Goal: Task Accomplishment & Management: Manage account settings

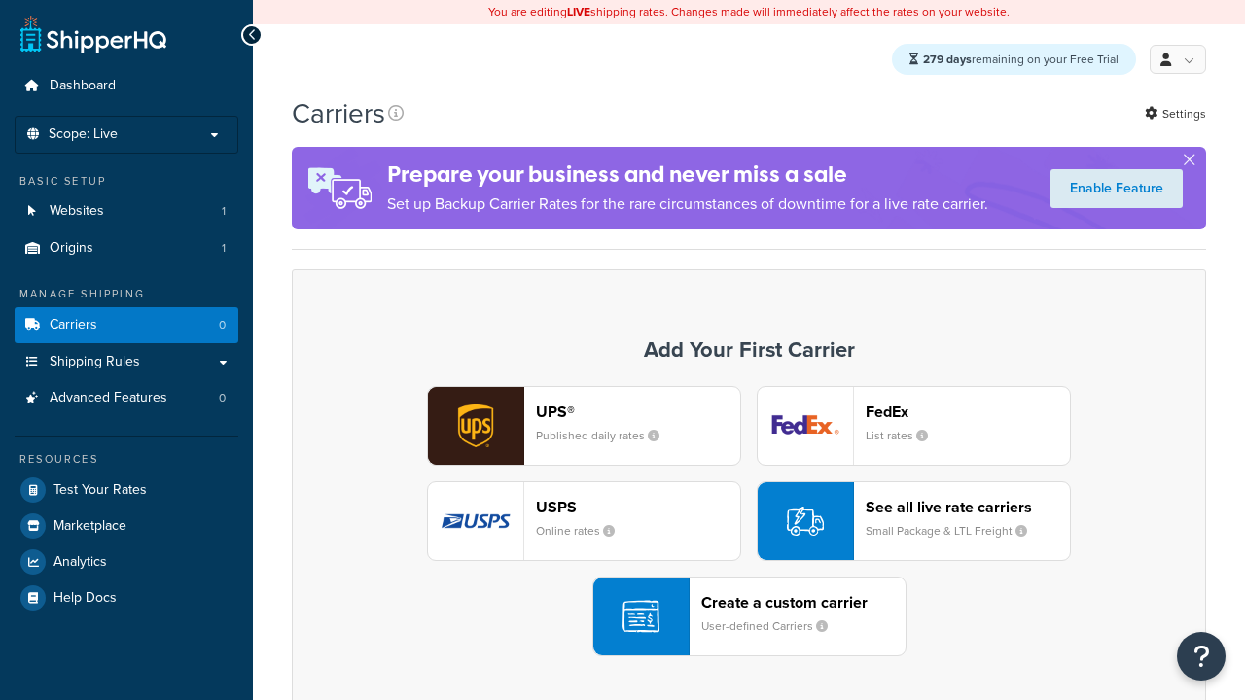
click at [749, 522] on div "UPS® Published daily rates FedEx List rates USPS Online rates See all live rate…" at bounding box center [748, 521] width 873 height 270
click at [749, 617] on div "Create a custom carrier User-defined Carriers" at bounding box center [803, 616] width 204 height 47
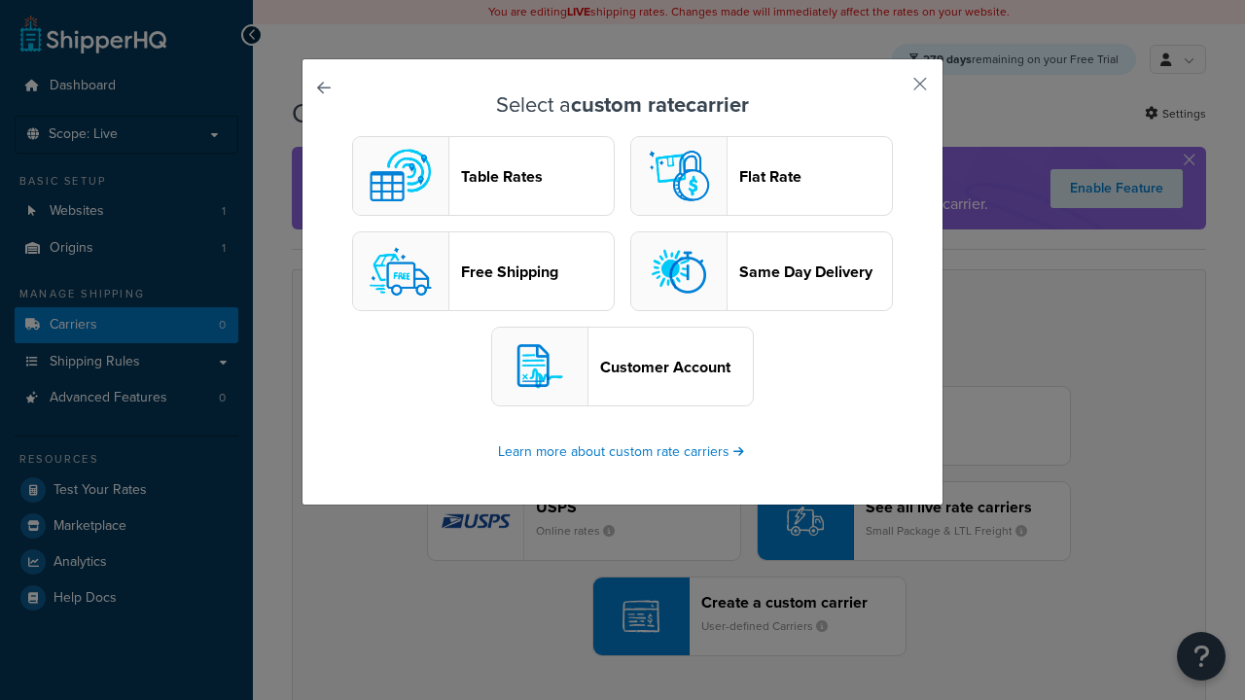
click at [483, 177] on header "Table Rates" at bounding box center [537, 176] width 153 height 18
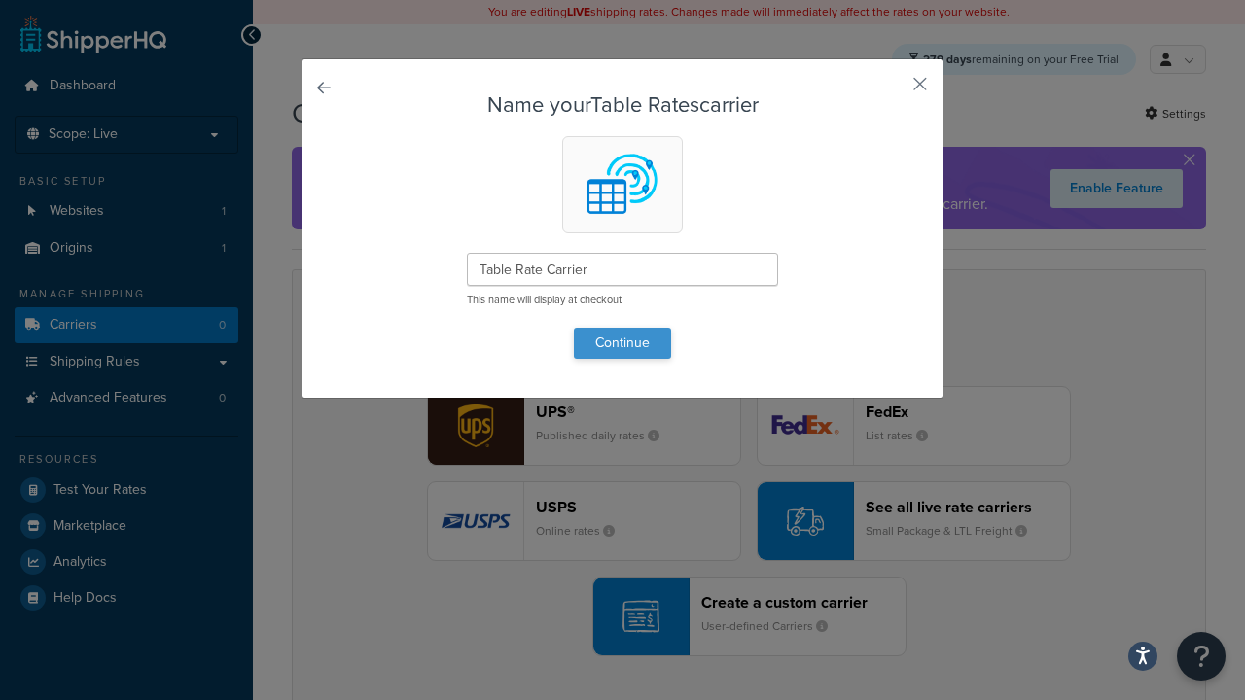
type input "Table Rate Carrier"
click at [622, 342] on button "Continue" at bounding box center [622, 343] width 97 height 31
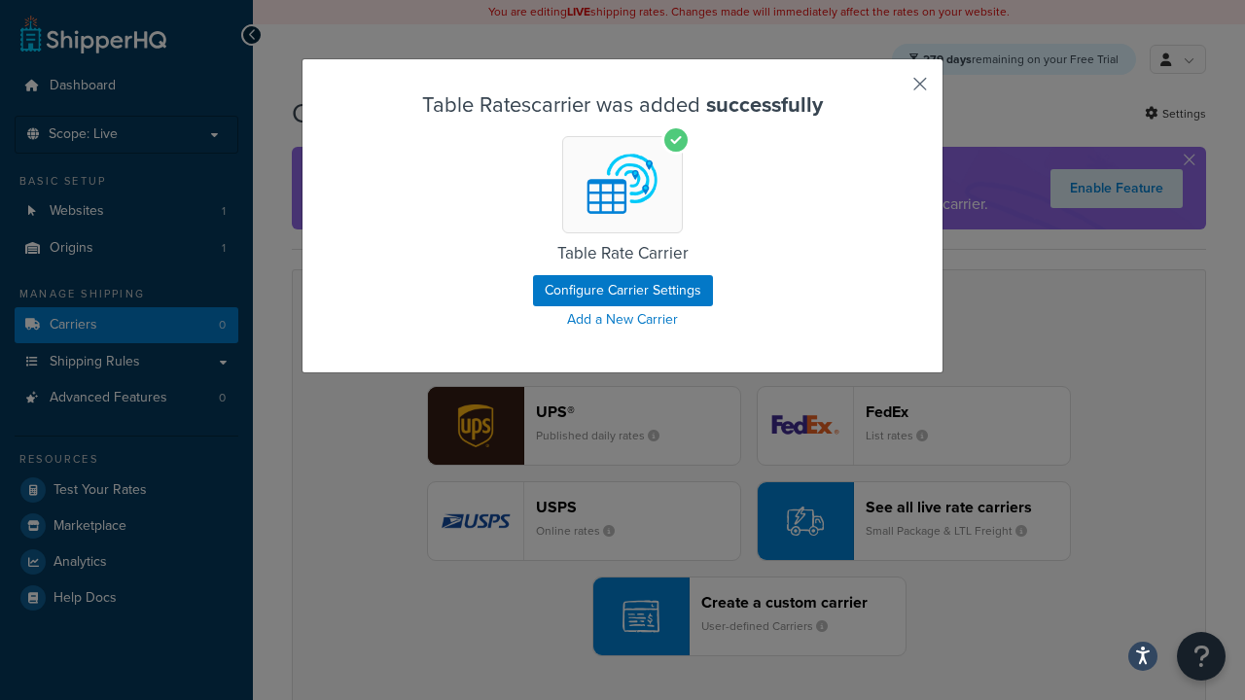
click at [891, 90] on button "button" at bounding box center [891, 90] width 5 height 5
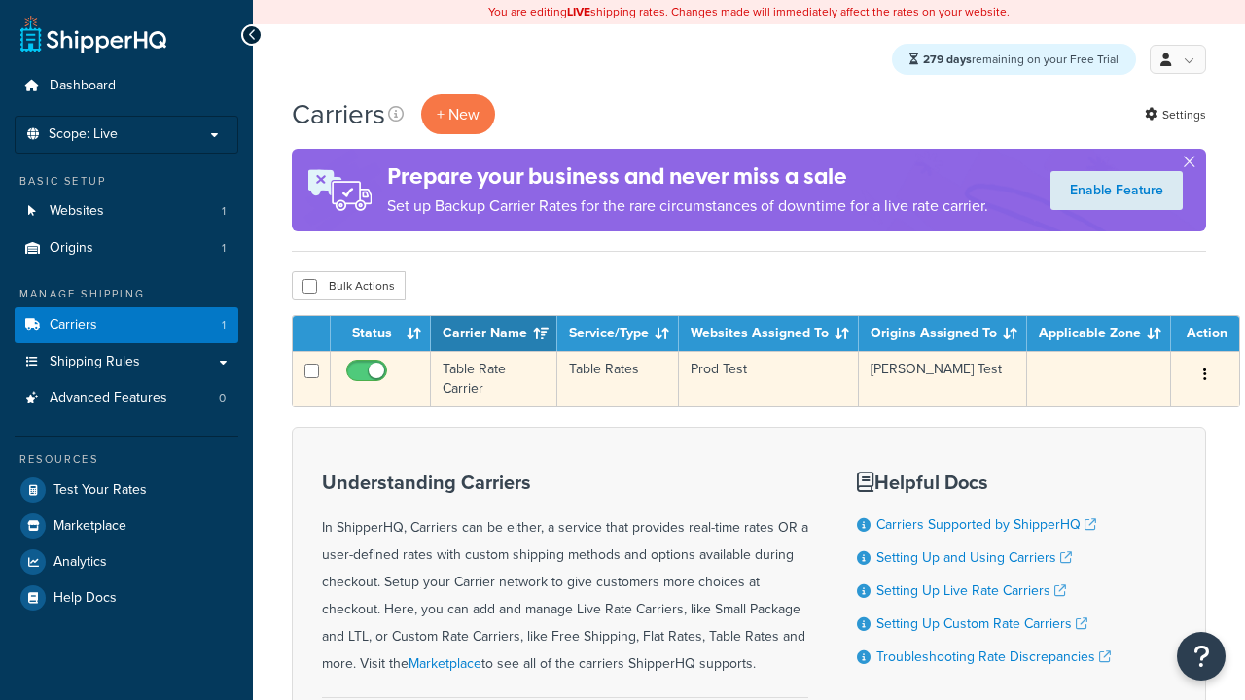
click at [1203, 377] on icon "button" at bounding box center [1205, 375] width 4 height 14
click at [0, 0] on link "Edit" at bounding box center [0, 0] width 0 height 0
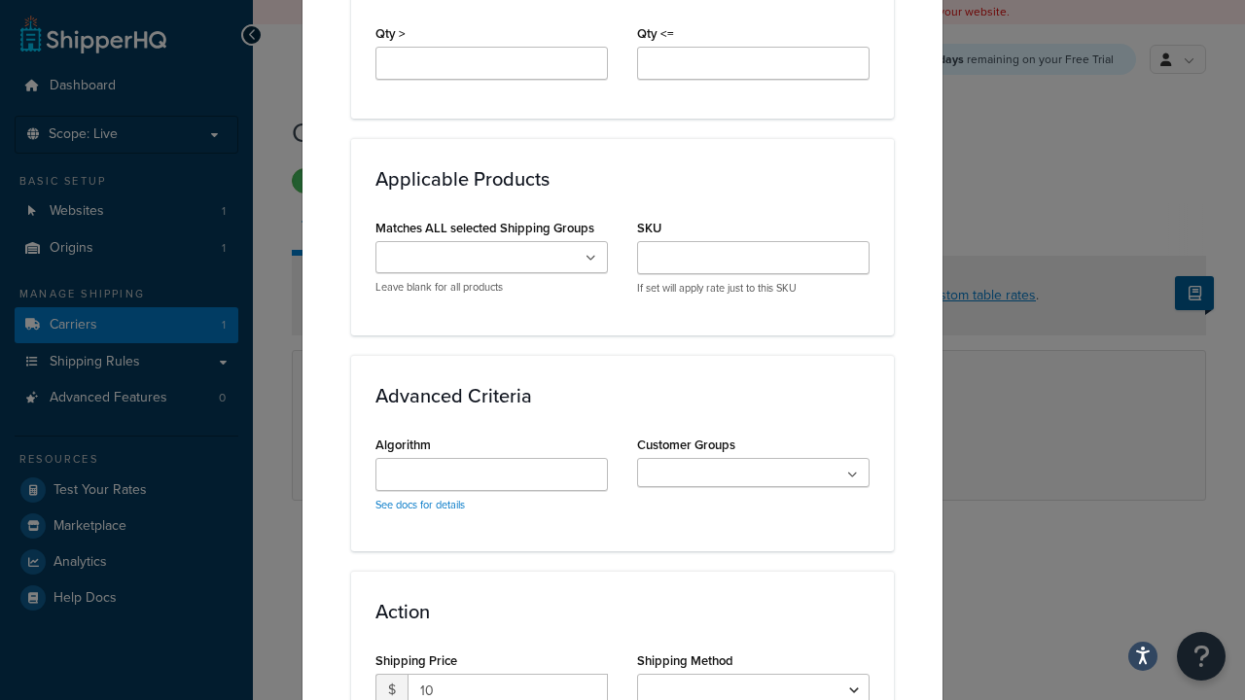
scroll to position [1254, 0]
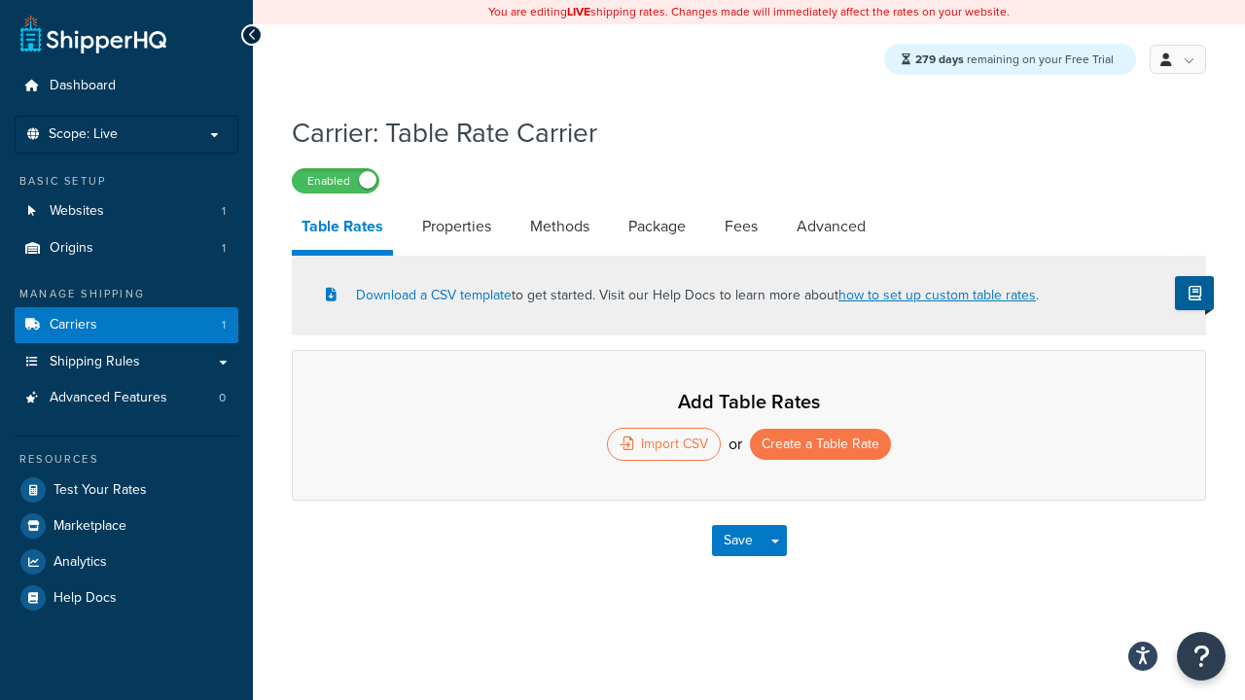
select select "25"
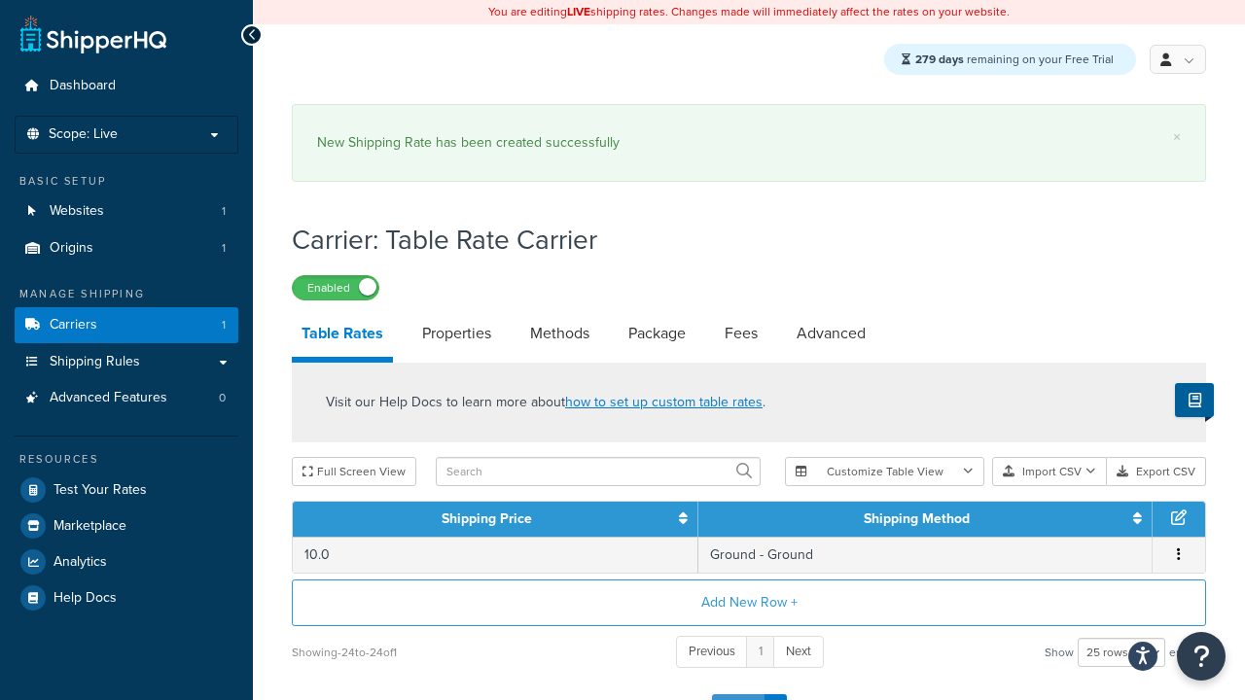
click at [737, 694] on button "Save" at bounding box center [738, 709] width 53 height 31
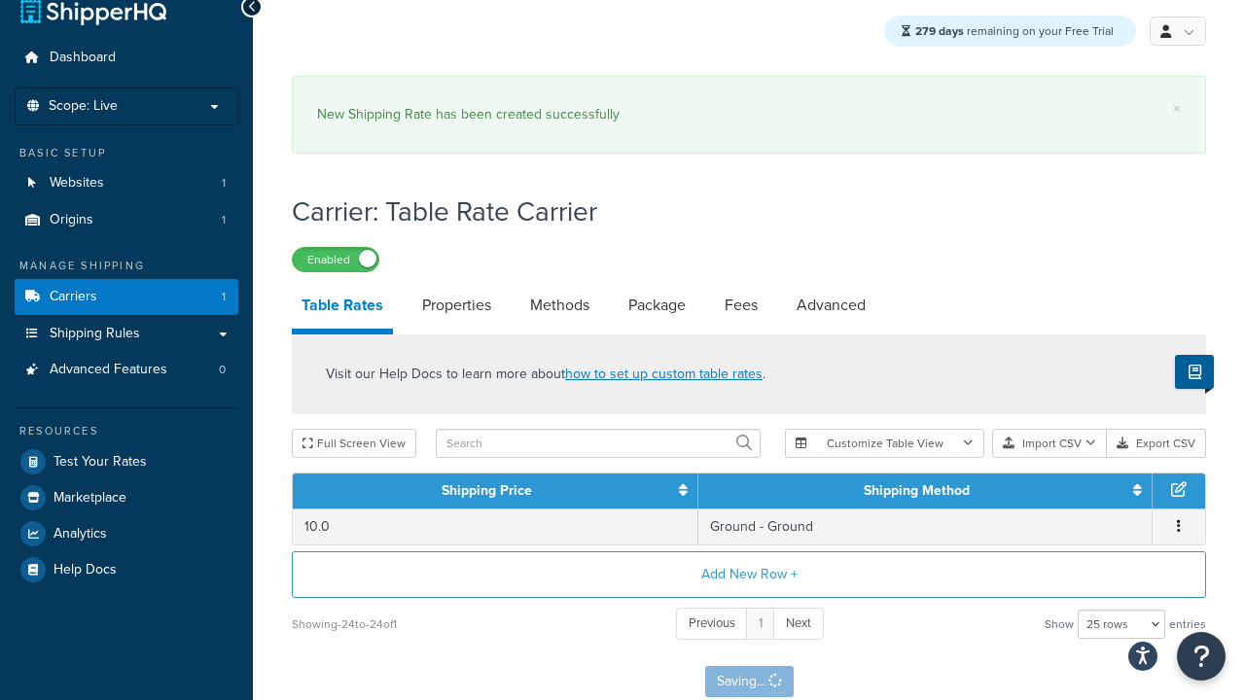
scroll to position [0, 0]
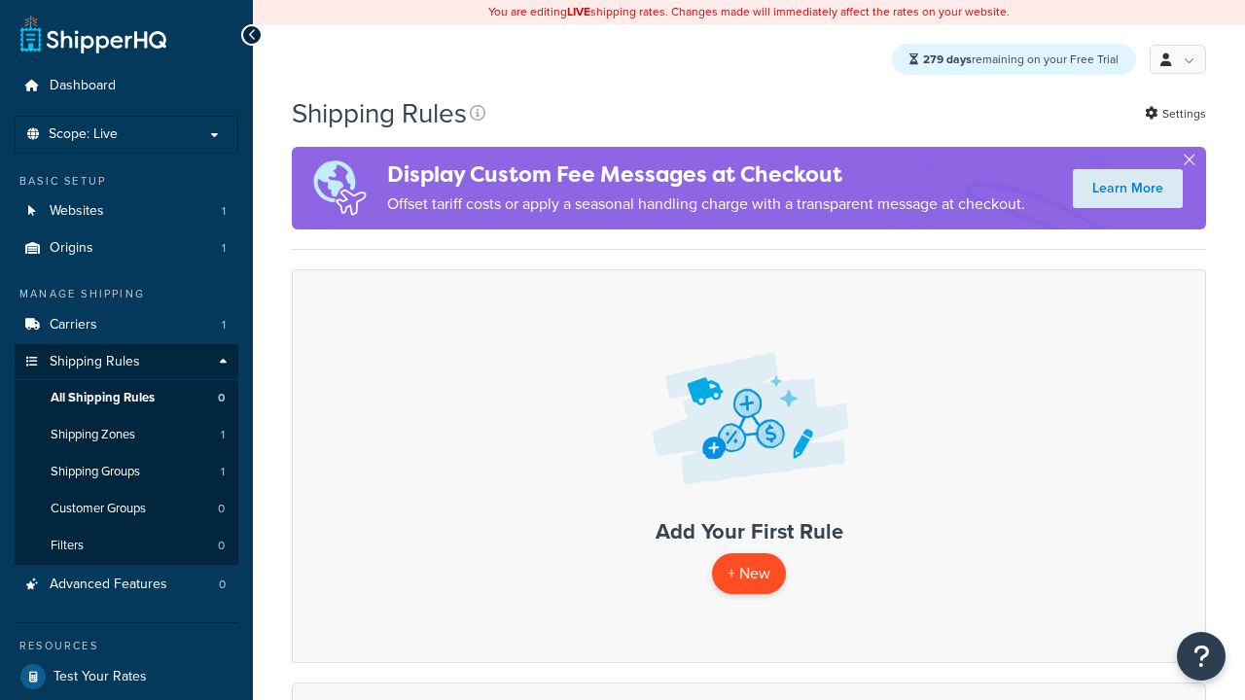
click at [748, 575] on p "+ New" at bounding box center [749, 573] width 74 height 40
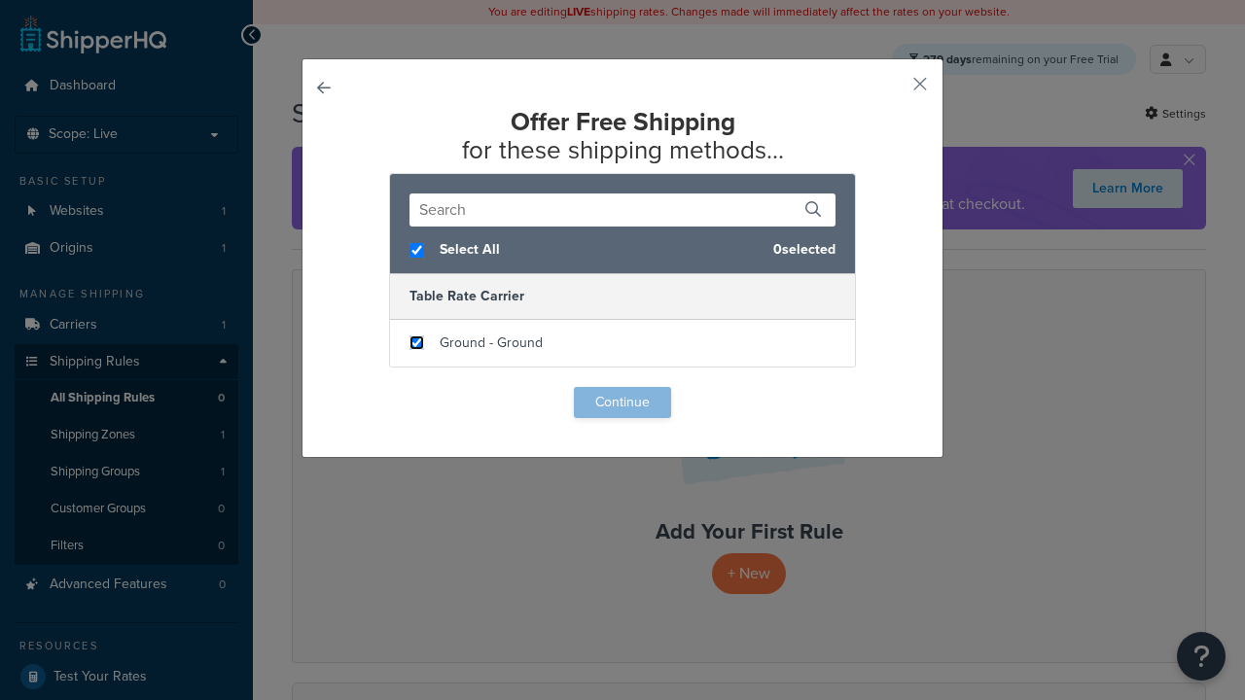
click at [416, 343] on input "checkbox" at bounding box center [416, 342] width 15 height 15
checkbox input "true"
click at [622, 403] on button "Continue" at bounding box center [622, 402] width 97 height 31
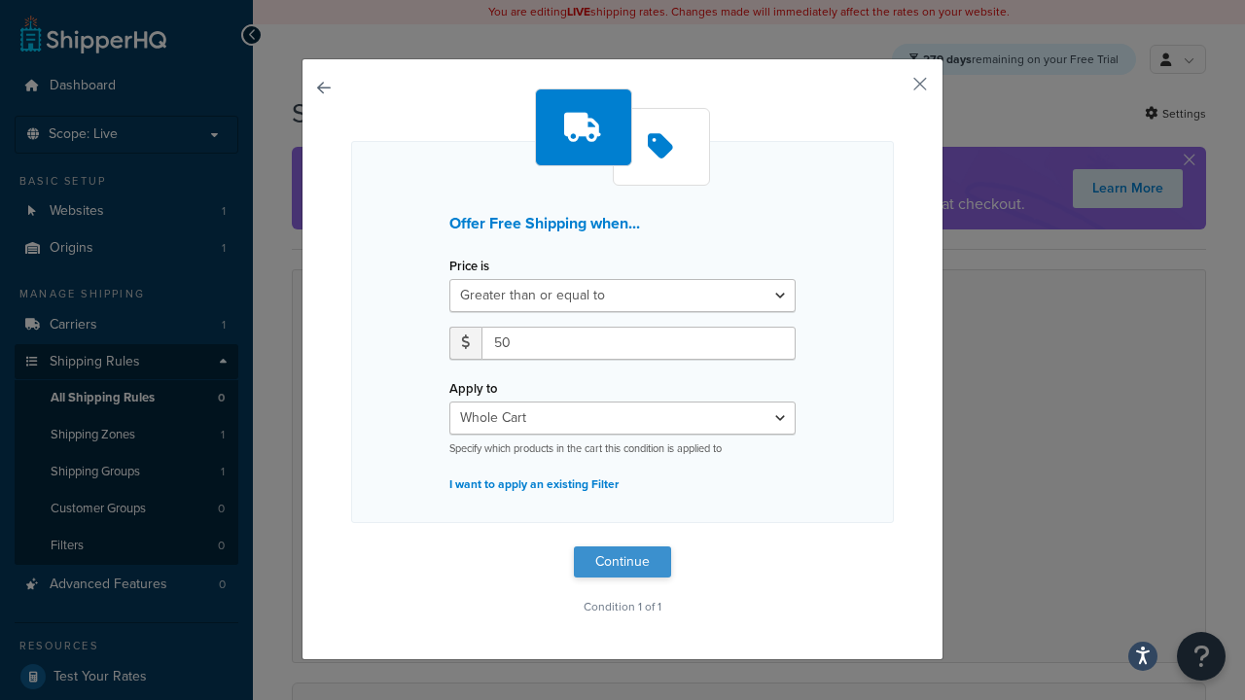
type input "50"
click at [622, 561] on button "Continue" at bounding box center [622, 561] width 97 height 31
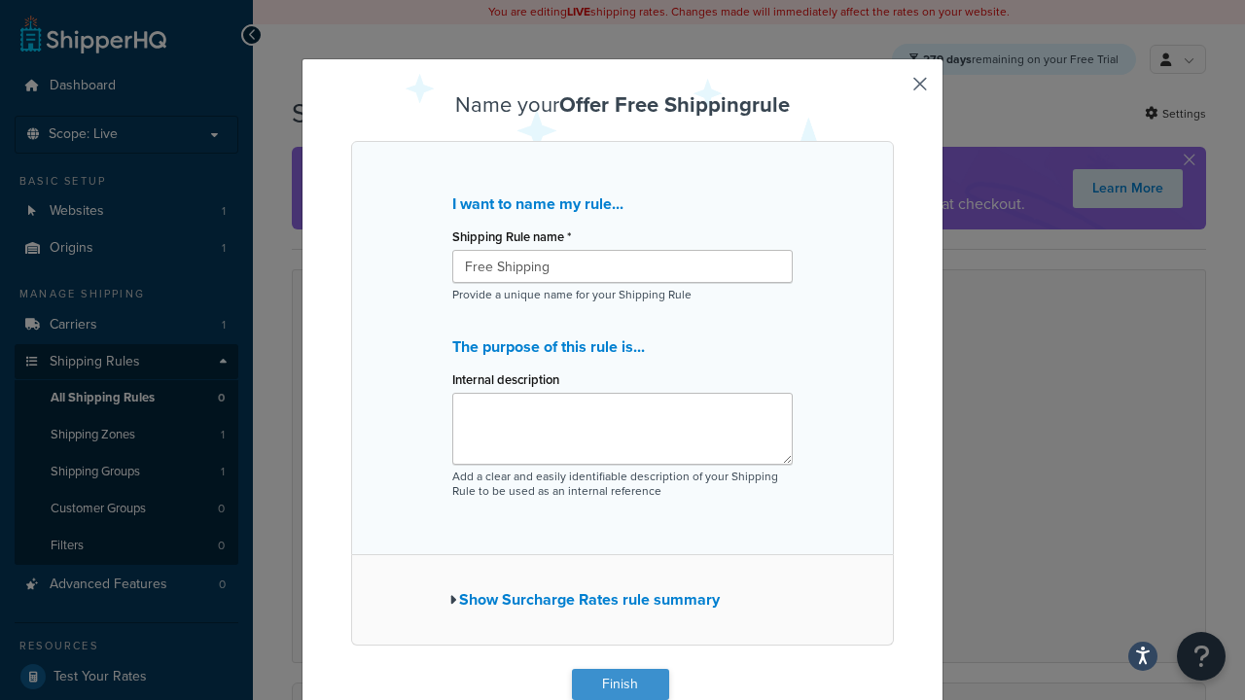
type input "Free Shipping"
click at [619, 684] on button "Finish" at bounding box center [620, 684] width 97 height 31
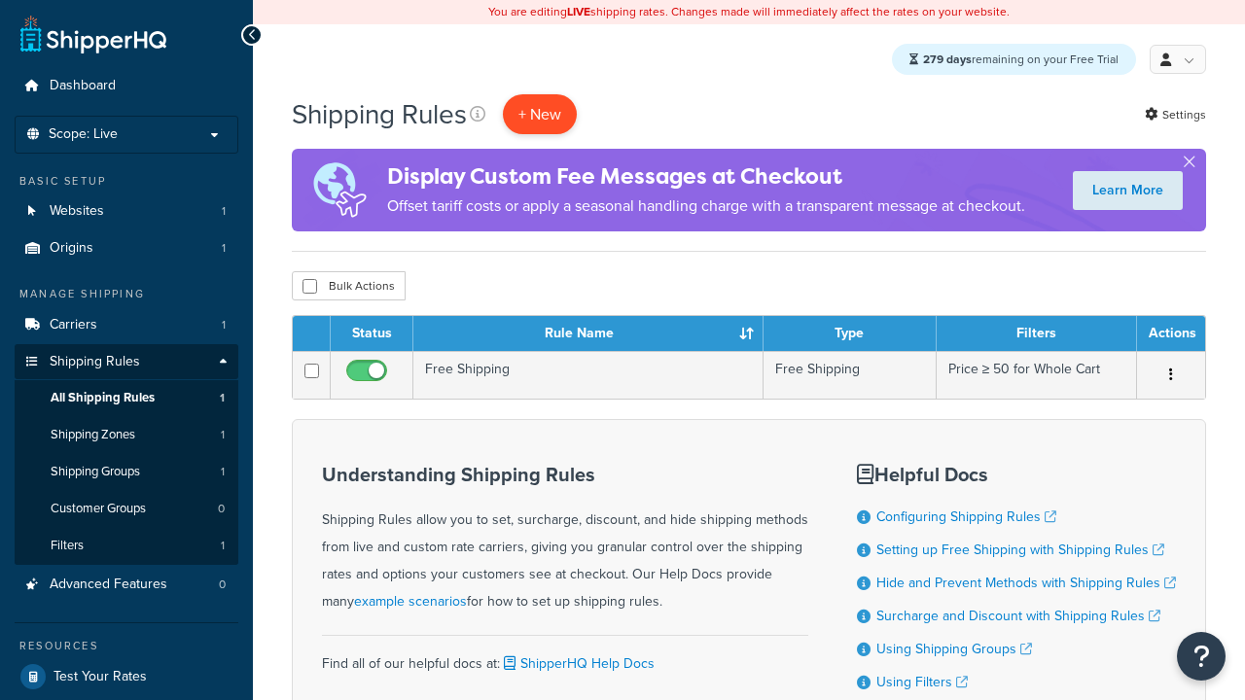
click at [542, 115] on p "+ New" at bounding box center [540, 114] width 74 height 40
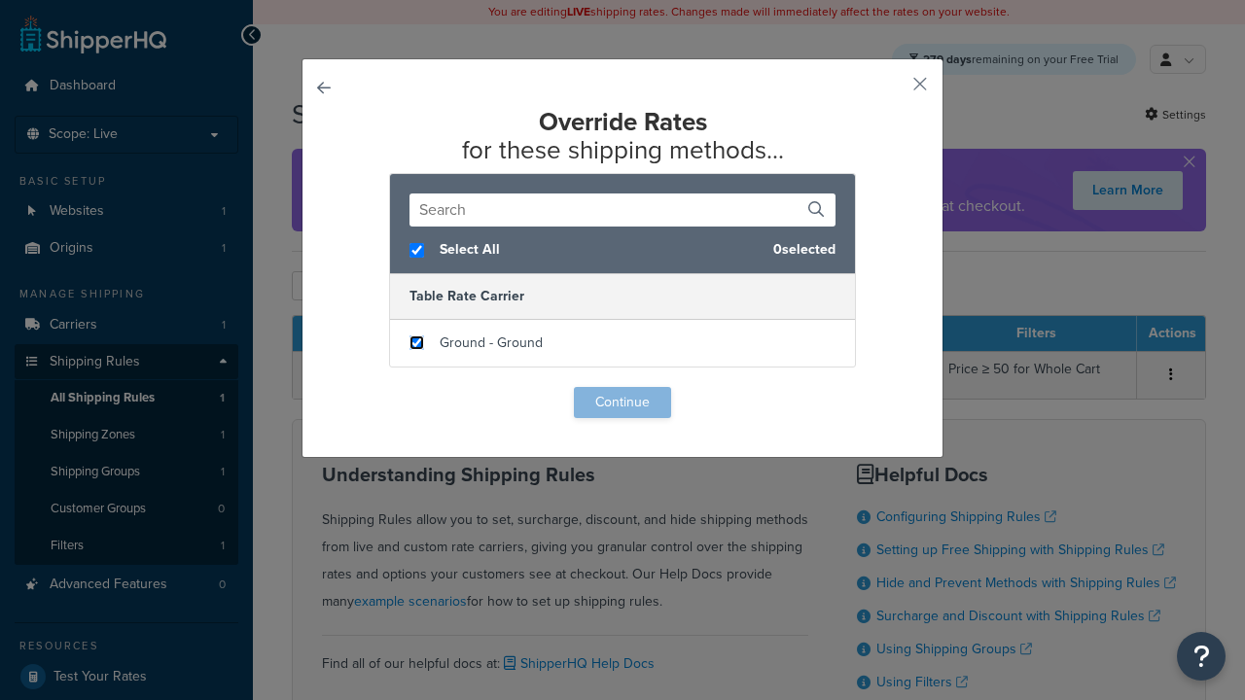
click at [416, 343] on input "checkbox" at bounding box center [416, 342] width 15 height 15
checkbox input "true"
click at [622, 403] on button "Continue" at bounding box center [622, 402] width 97 height 31
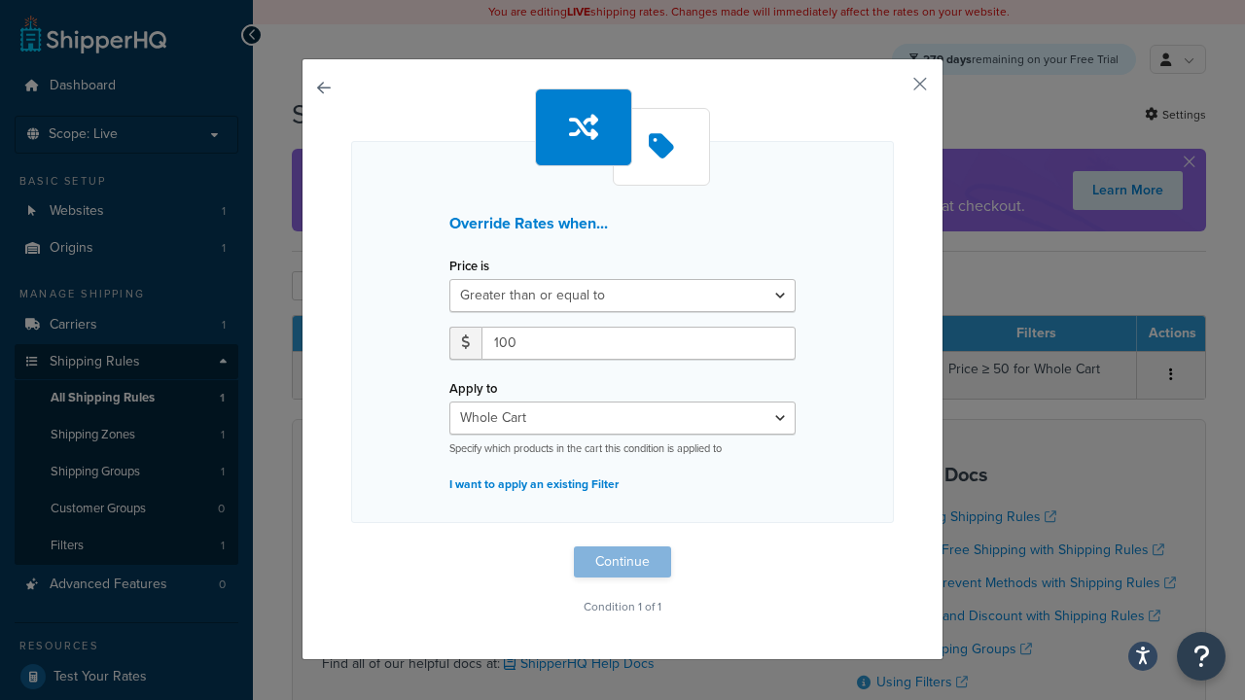
type input "100"
click at [622, 561] on button "Continue" at bounding box center [622, 561] width 97 height 31
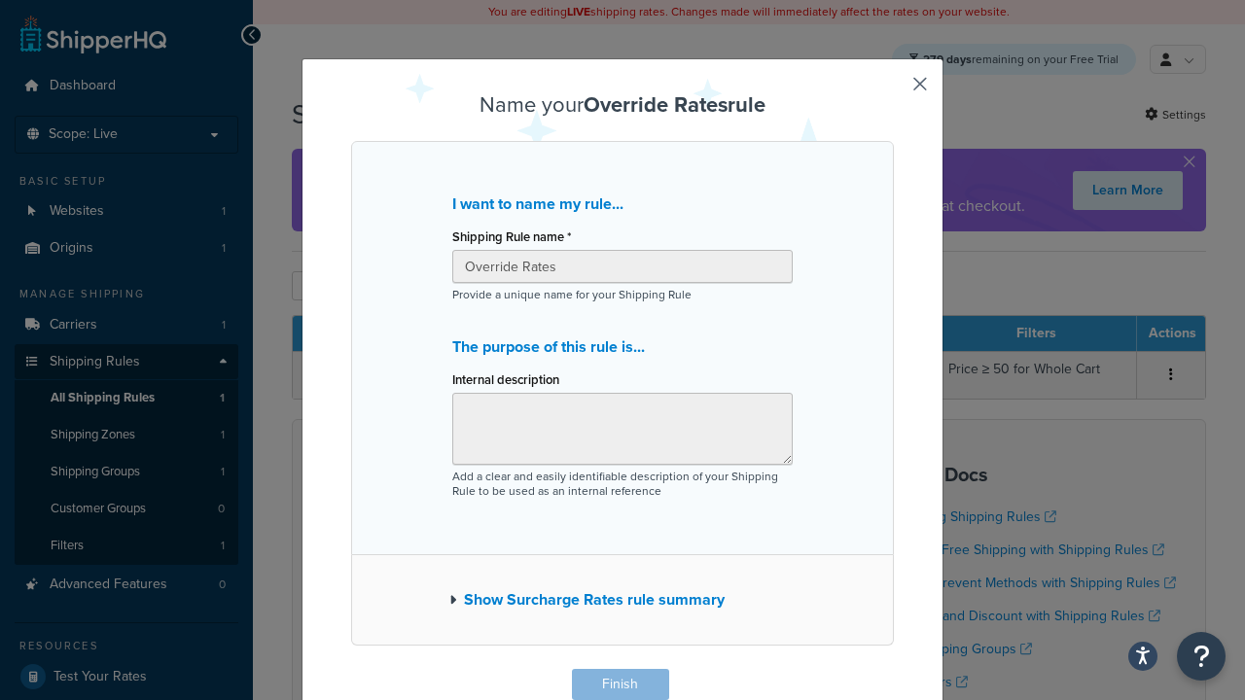
scroll to position [1, 0]
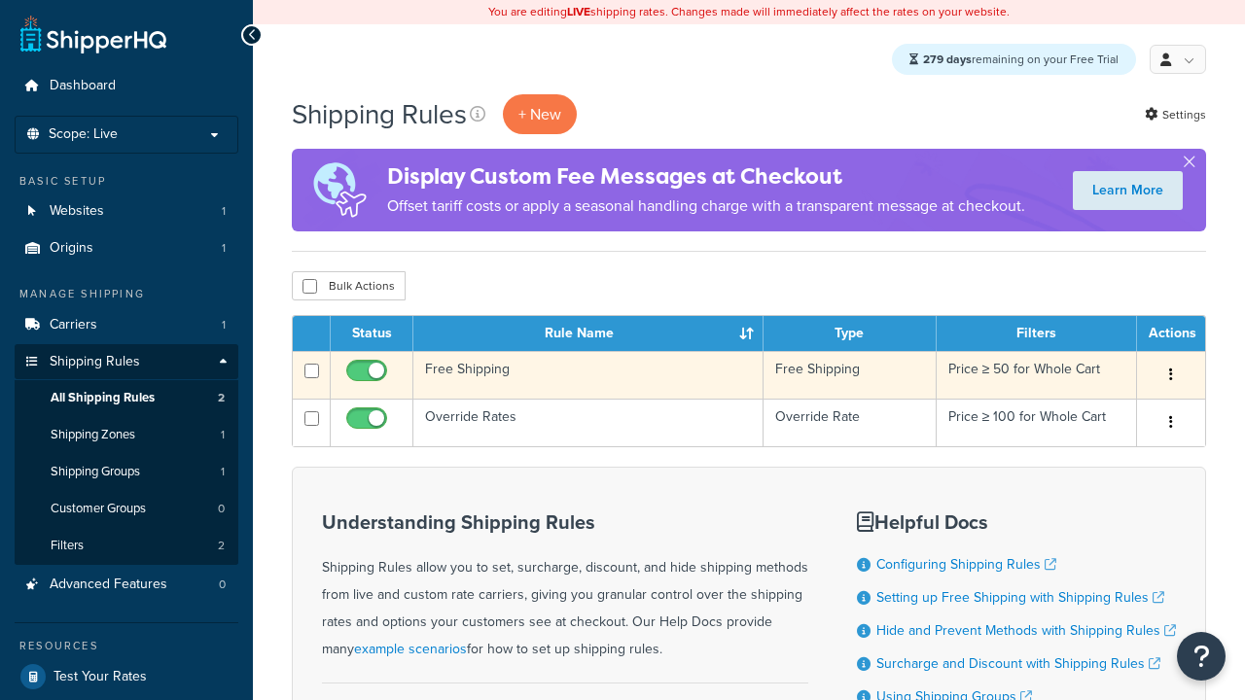
click at [1170, 377] on icon "button" at bounding box center [1171, 375] width 4 height 14
click at [0, 0] on link "Delete" at bounding box center [0, 0] width 0 height 0
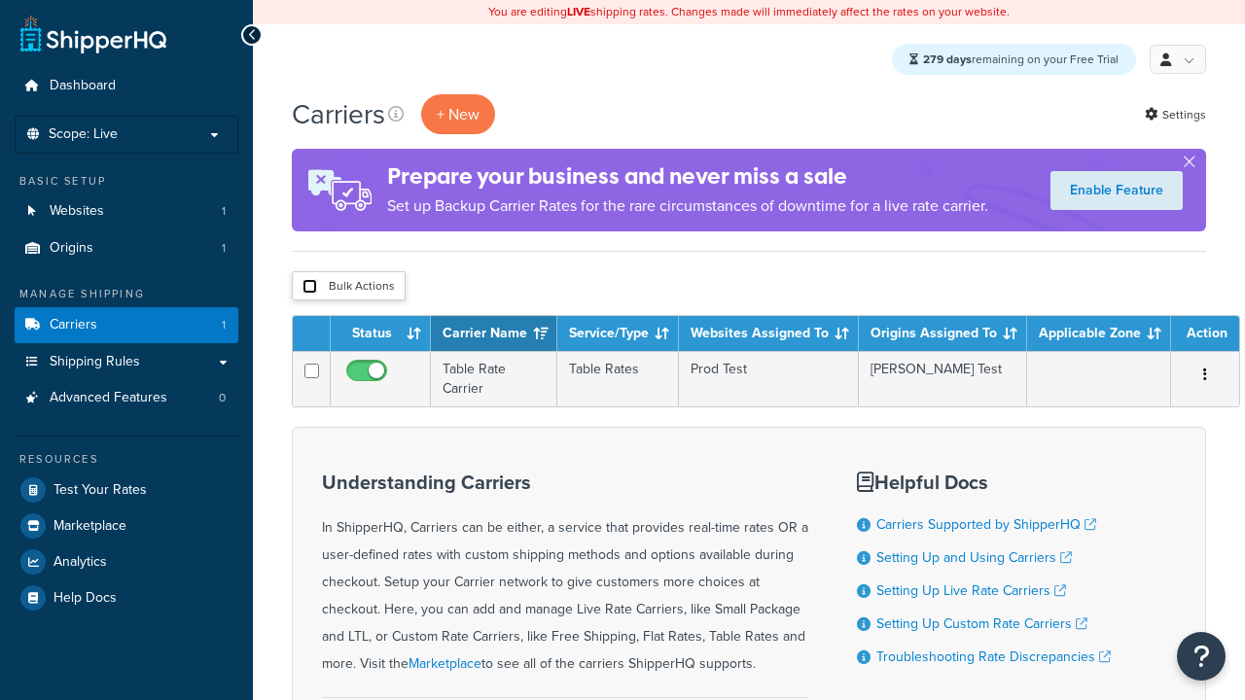
click at [309, 288] on input "checkbox" at bounding box center [309, 286] width 15 height 15
checkbox input "true"
click at [0, 0] on button "Delete" at bounding box center [0, 0] width 0 height 0
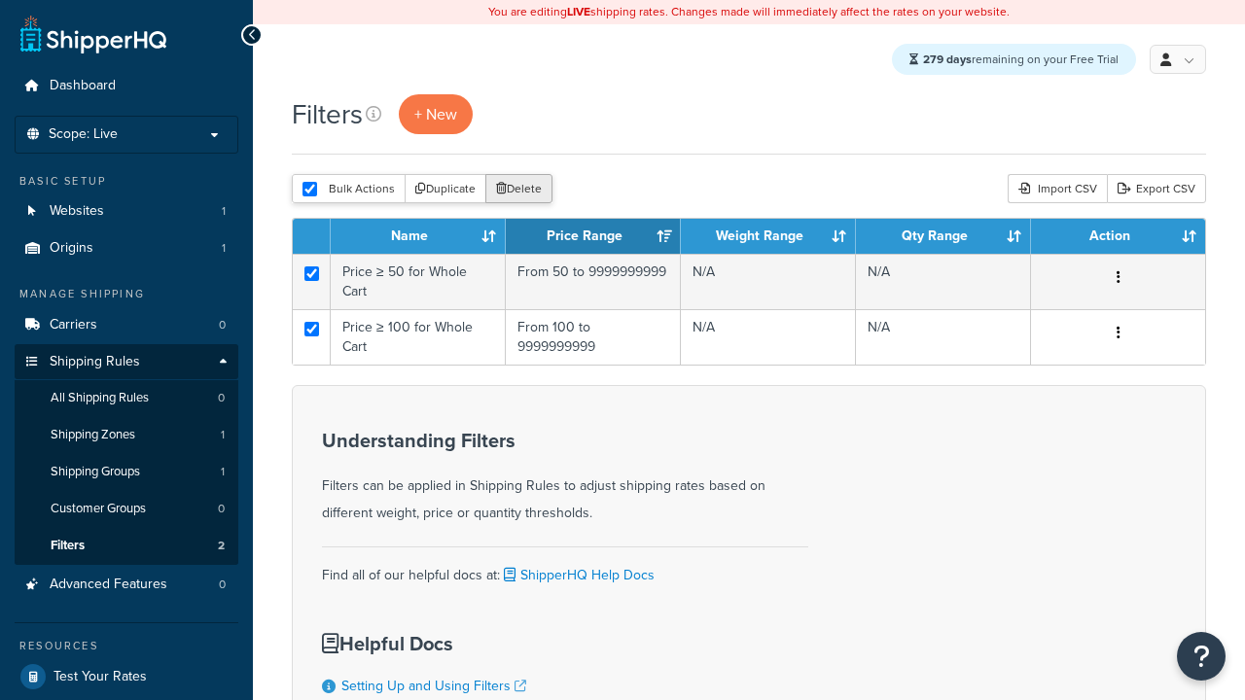
click at [517, 191] on button "Delete" at bounding box center [518, 188] width 67 height 29
